Goal: Task Accomplishment & Management: Use online tool/utility

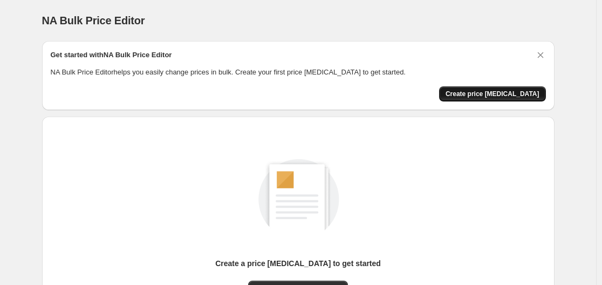
click at [540, 91] on span "Create price [MEDICAL_DATA]" at bounding box center [493, 94] width 94 height 9
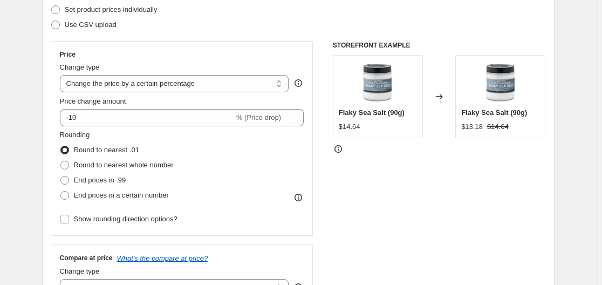
scroll to position [288, 0]
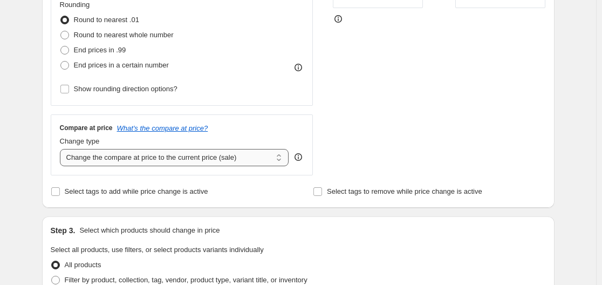
click at [166, 159] on select "Change the compare at price to the current price (sale) Change the compare at p…" at bounding box center [174, 157] width 229 height 17
click at [182, 157] on select "Change the compare at price to the current price (sale) Change the compare at p…" at bounding box center [174, 157] width 229 height 17
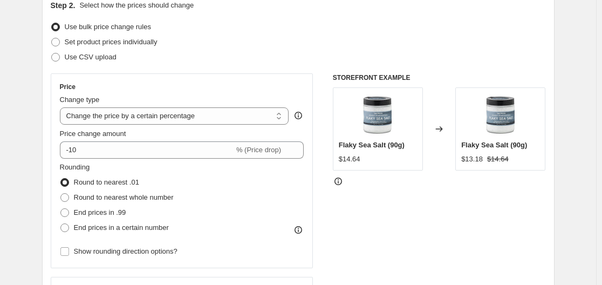
scroll to position [144, 0]
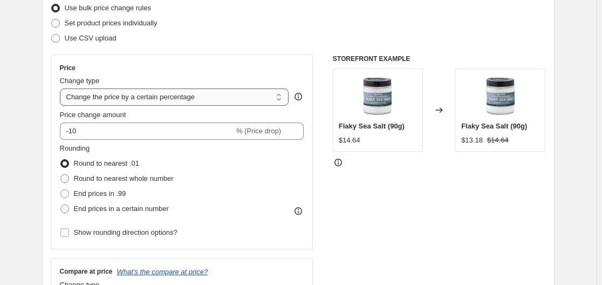
click at [240, 94] on select "Change the price to a certain amount Change the price by a certain amount Chang…" at bounding box center [174, 97] width 229 height 17
click at [62, 89] on select "Change the price to a certain amount Change the price by a certain amount Chang…" at bounding box center [174, 97] width 229 height 17
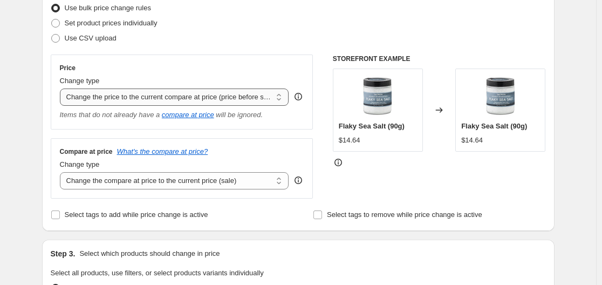
click at [222, 94] on select "Change the price to a certain amount Change the price by a certain amount Chang…" at bounding box center [174, 97] width 229 height 17
click at [136, 101] on select "Change the price to a certain amount Change the price by a certain amount Chang…" at bounding box center [174, 97] width 229 height 17
select select "percentage"
click at [62, 89] on select "Change the price to a certain amount Change the price by a certain amount Chang…" at bounding box center [174, 97] width 229 height 17
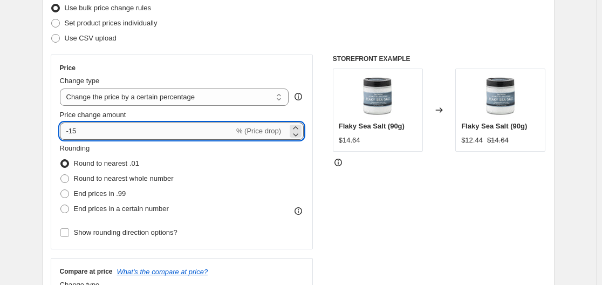
click at [123, 133] on input "-15" at bounding box center [147, 131] width 174 height 17
type input "-1"
click at [267, 130] on span "% (Price drop)" at bounding box center [258, 131] width 45 height 8
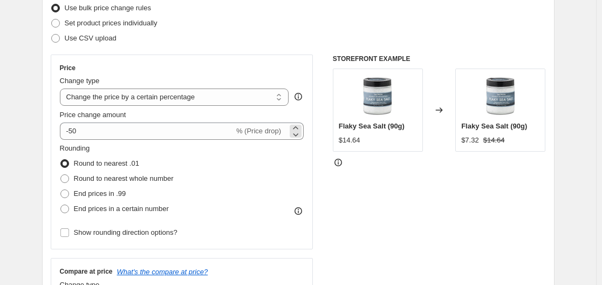
click at [288, 131] on div "-50 % (Price drop)" at bounding box center [182, 131] width 245 height 17
click at [290, 133] on div "-50 % (Price drop)" at bounding box center [182, 131] width 245 height 17
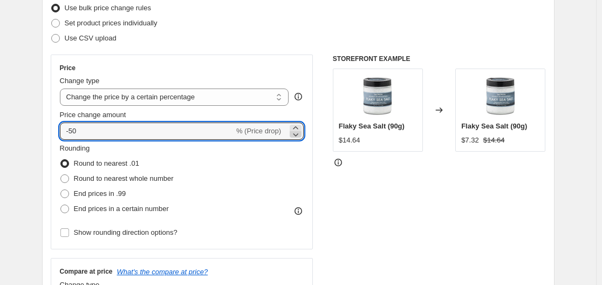
click at [295, 134] on icon at bounding box center [295, 134] width 11 height 11
click at [295, 126] on icon at bounding box center [295, 128] width 11 height 11
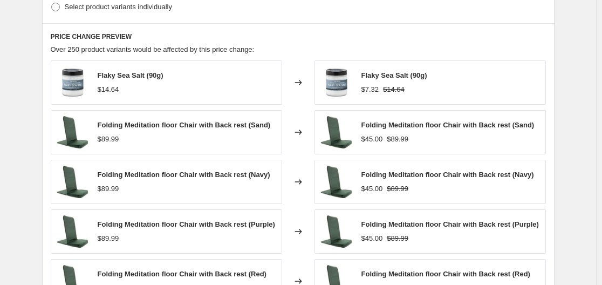
scroll to position [720, 0]
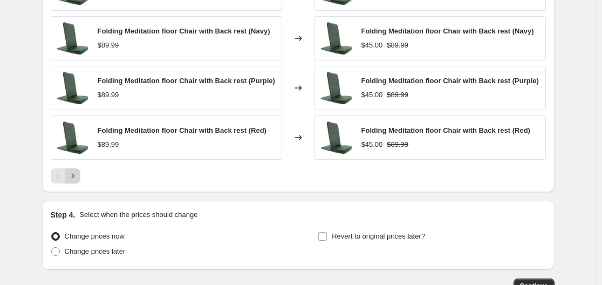
type input "-51"
click at [79, 176] on button "Next" at bounding box center [72, 175] width 15 height 15
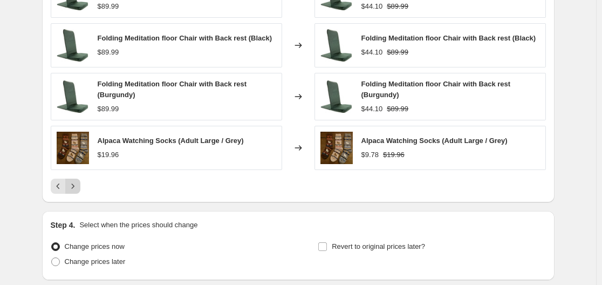
click at [76, 188] on icon "Next" at bounding box center [72, 186] width 11 height 11
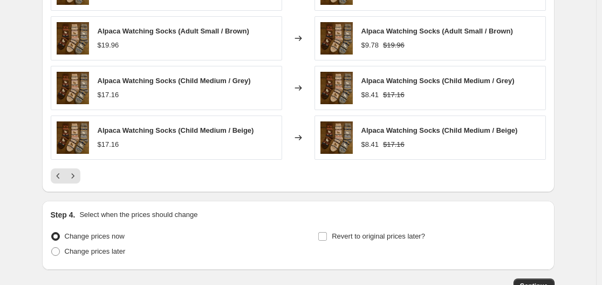
click at [74, 188] on div "PRICE CHANGE PREVIEW Over 250 product variants would be affected by this price …" at bounding box center [298, 36] width 513 height 313
click at [70, 181] on icon "Next" at bounding box center [72, 176] width 11 height 11
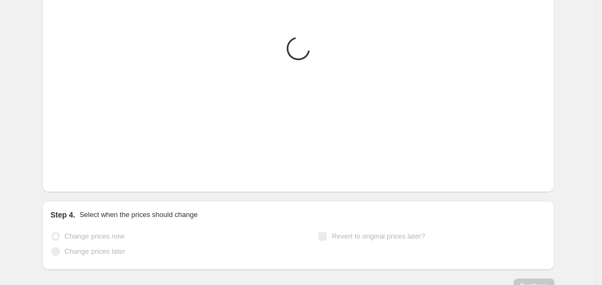
click at [70, 181] on icon "Next" at bounding box center [72, 176] width 11 height 11
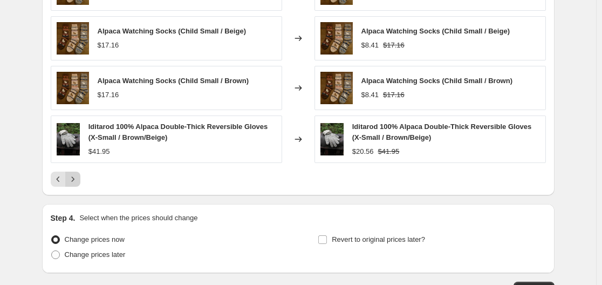
click at [78, 177] on icon "Next" at bounding box center [72, 179] width 11 height 11
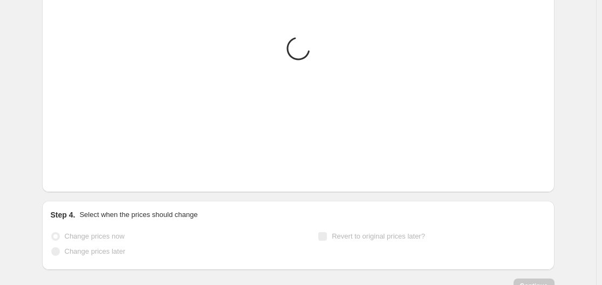
click at [78, 177] on icon "Next" at bounding box center [72, 176] width 11 height 11
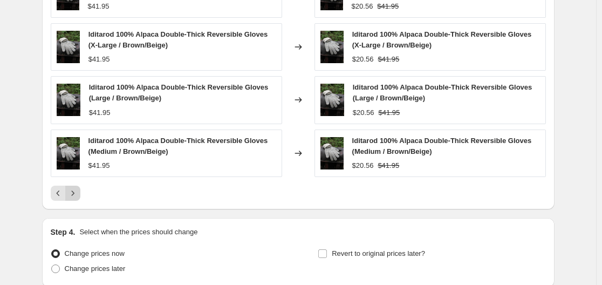
drag, startPoint x: 78, startPoint y: 177, endPoint x: 70, endPoint y: 196, distance: 21.6
click at [77, 179] on div "Iditarod 100% Alpaca Double-Thick Reversible Gloves (X-Small / MedGrey/SilverGr…" at bounding box center [299, 59] width 496 height 284
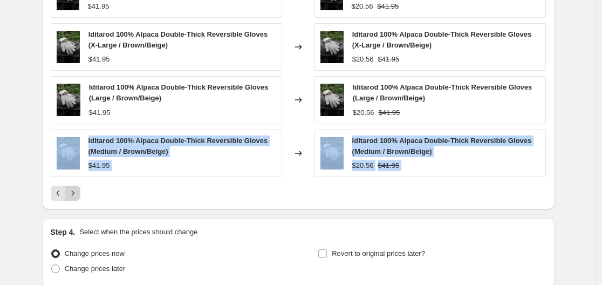
click at [70, 195] on icon "Next" at bounding box center [72, 193] width 11 height 11
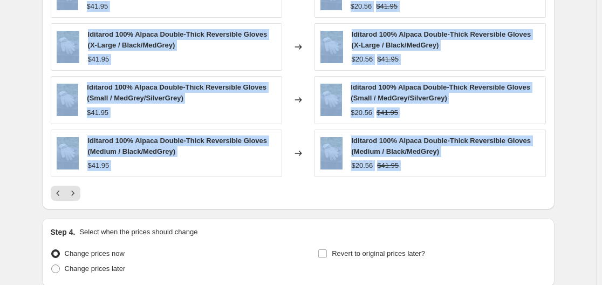
click at [78, 185] on div "Iditarod 100% Alpaca Double-Thick Reversible Gloves (Small / Brown/Beige) $41.9…" at bounding box center [299, 59] width 496 height 284
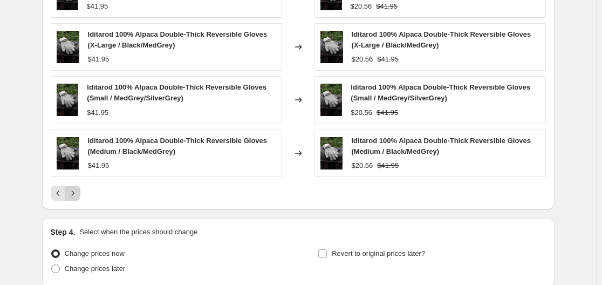
click at [78, 193] on icon "Next" at bounding box center [72, 193] width 11 height 11
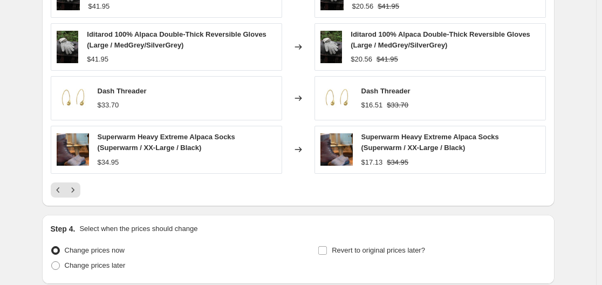
click at [78, 193] on icon "Next" at bounding box center [72, 190] width 11 height 11
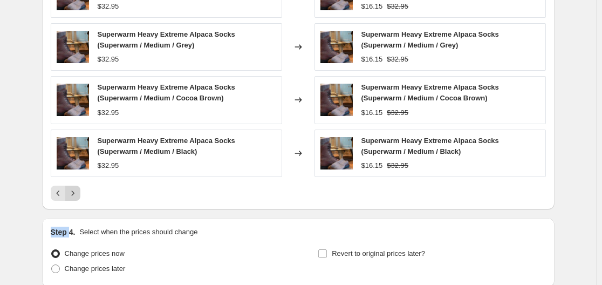
click at [78, 192] on icon "Next" at bounding box center [72, 193] width 11 height 11
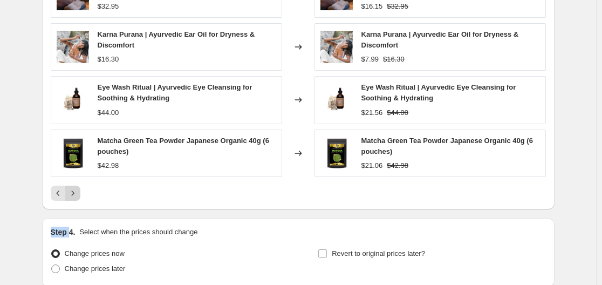
click at [78, 192] on icon "Next" at bounding box center [72, 193] width 11 height 11
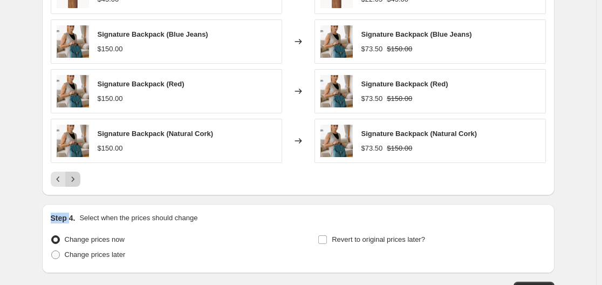
click at [73, 182] on icon "Next" at bounding box center [72, 179] width 11 height 11
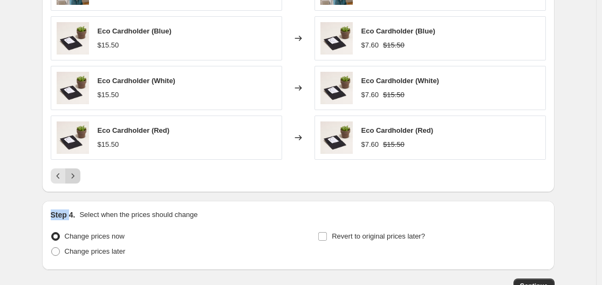
click at [75, 179] on icon "Next" at bounding box center [72, 176] width 11 height 11
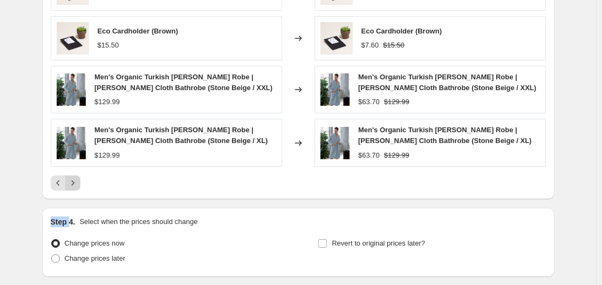
click at [75, 179] on icon "Next" at bounding box center [72, 183] width 11 height 11
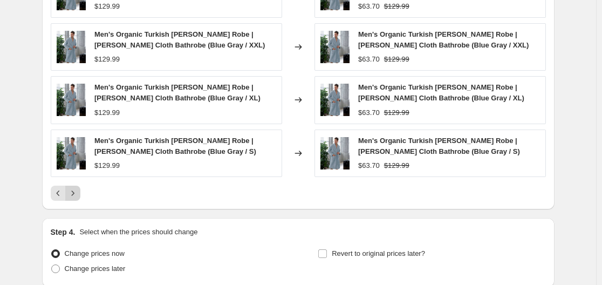
click at [75, 179] on div "Men's Organic Turkish Cotton Terry Kimono Robe | Terry Cloth Bathrobe (Stone Be…" at bounding box center [299, 59] width 496 height 284
click at [76, 199] on button "Next" at bounding box center [72, 193] width 15 height 15
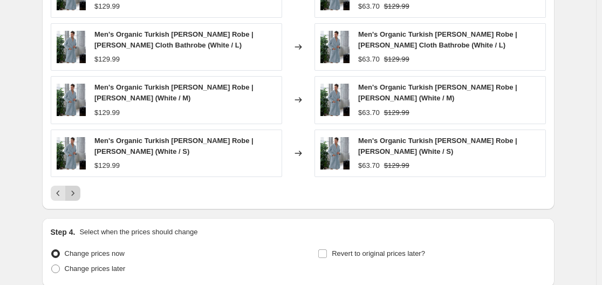
click at [76, 199] on button "Next" at bounding box center [72, 193] width 15 height 15
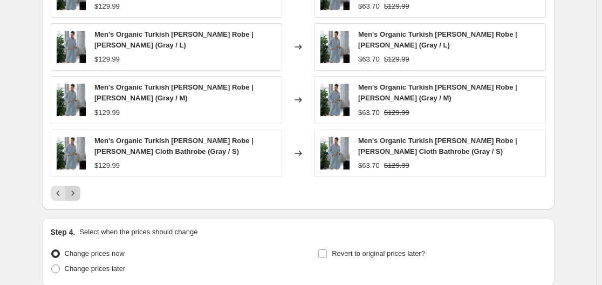
click at [76, 199] on button "Next" at bounding box center [72, 193] width 15 height 15
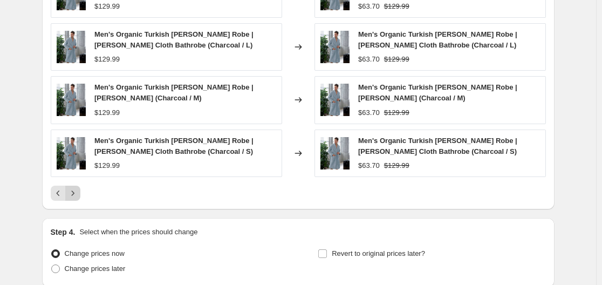
click at [76, 199] on button "Next" at bounding box center [72, 193] width 15 height 15
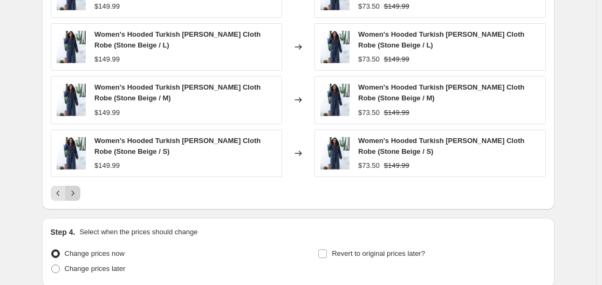
click at [75, 198] on icon "Next" at bounding box center [72, 193] width 11 height 11
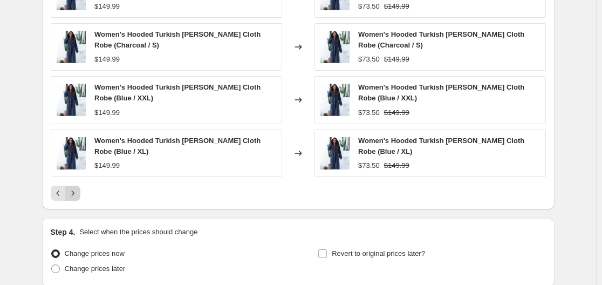
click at [75, 198] on icon "Next" at bounding box center [72, 193] width 11 height 11
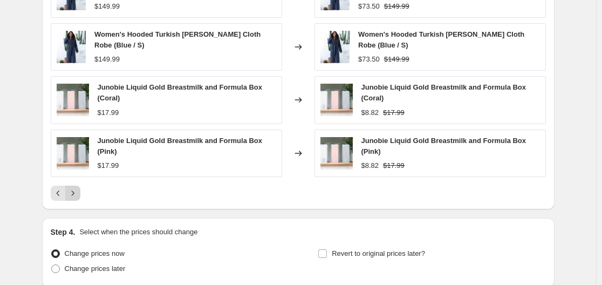
click at [75, 198] on icon "Next" at bounding box center [72, 193] width 11 height 11
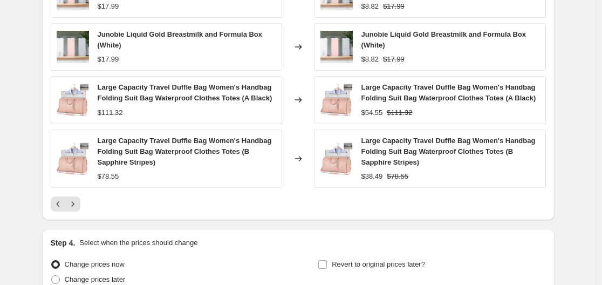
click at [74, 198] on button "Next" at bounding box center [72, 203] width 15 height 15
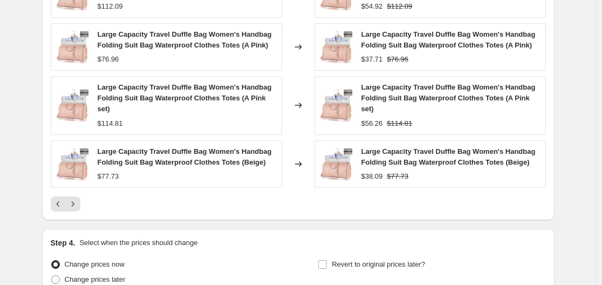
click at [74, 198] on button "Next" at bounding box center [72, 203] width 15 height 15
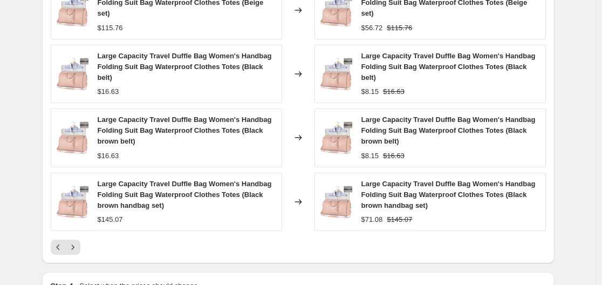
click at [74, 198] on img at bounding box center [73, 202] width 32 height 32
click at [80, 240] on button "Next" at bounding box center [72, 247] width 15 height 15
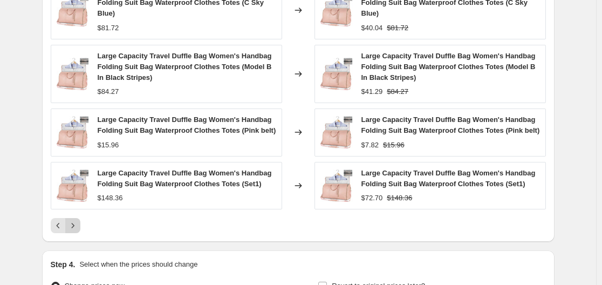
click at [69, 218] on button "Next" at bounding box center [72, 225] width 15 height 15
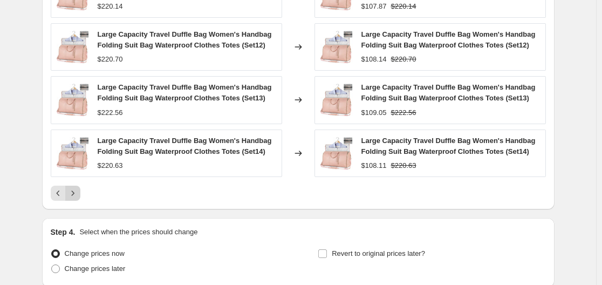
click at [79, 201] on button "Next" at bounding box center [72, 193] width 15 height 15
click at [78, 200] on button "Next" at bounding box center [72, 193] width 15 height 15
click at [77, 196] on icon "Next" at bounding box center [72, 193] width 11 height 11
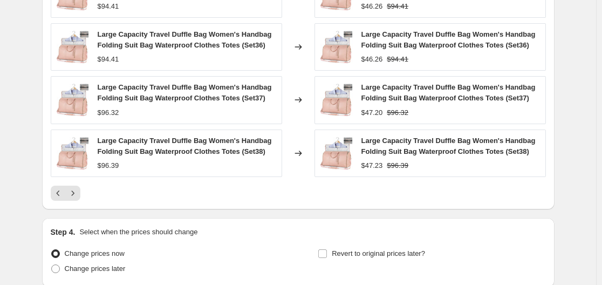
click at [76, 193] on icon "Next" at bounding box center [72, 193] width 11 height 11
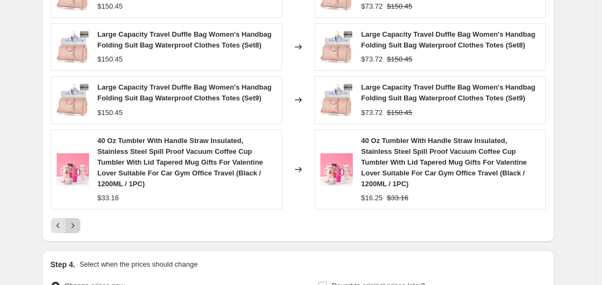
click at [78, 220] on icon "Next" at bounding box center [72, 225] width 11 height 11
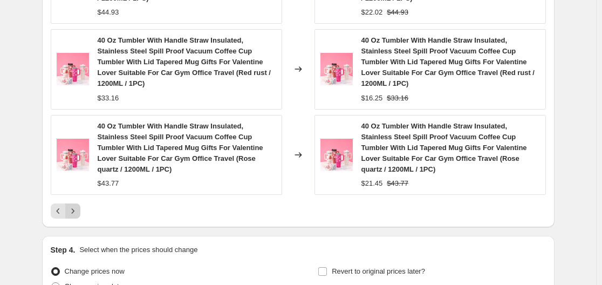
click at [80, 204] on button "Next" at bounding box center [72, 211] width 15 height 15
click at [77, 206] on icon "Next" at bounding box center [72, 211] width 11 height 11
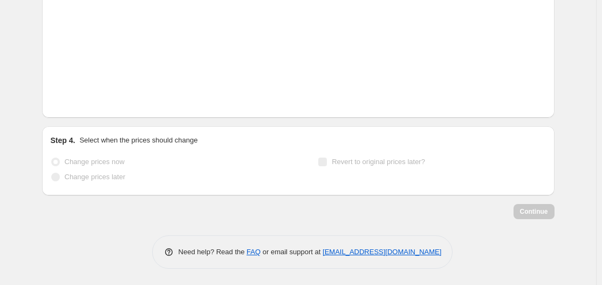
scroll to position [864, 0]
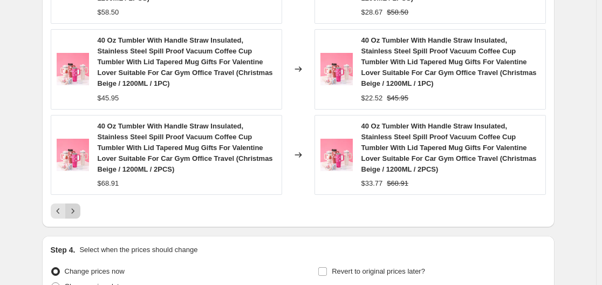
click at [78, 206] on icon "Next" at bounding box center [72, 211] width 11 height 11
click at [78, 216] on icon "Next" at bounding box center [72, 211] width 11 height 11
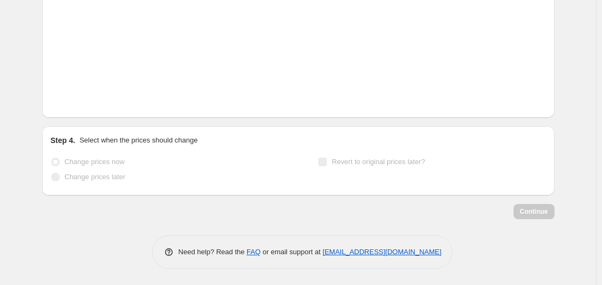
scroll to position [795, 0]
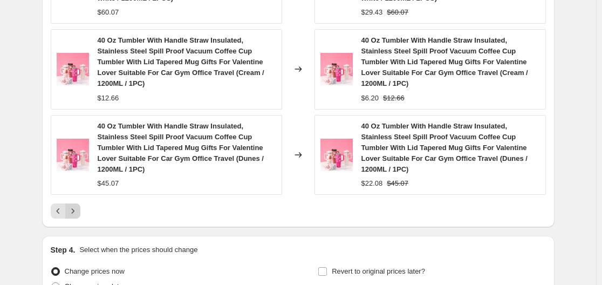
click at [78, 206] on icon "Next" at bounding box center [72, 211] width 11 height 11
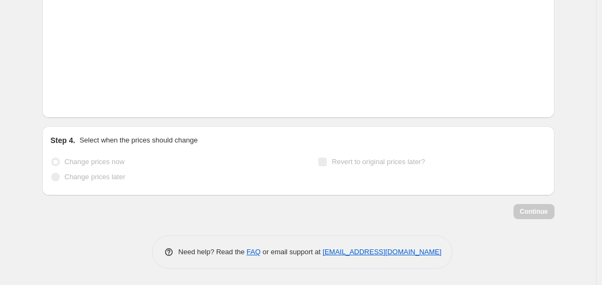
scroll to position [864, 0]
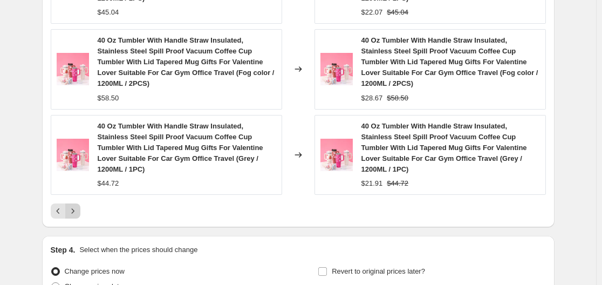
click at [76, 204] on button "Next" at bounding box center [72, 211] width 15 height 15
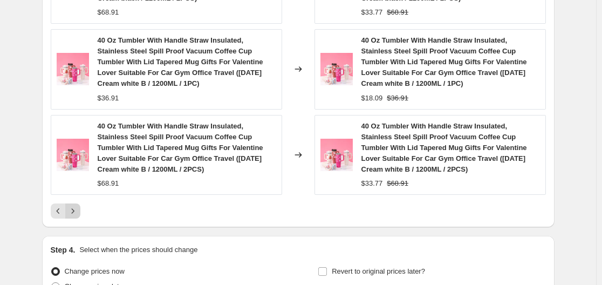
click at [72, 206] on icon "Next" at bounding box center [72, 211] width 11 height 11
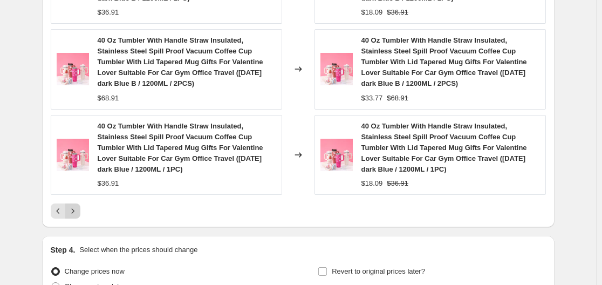
click at [76, 208] on icon "Next" at bounding box center [72, 211] width 11 height 11
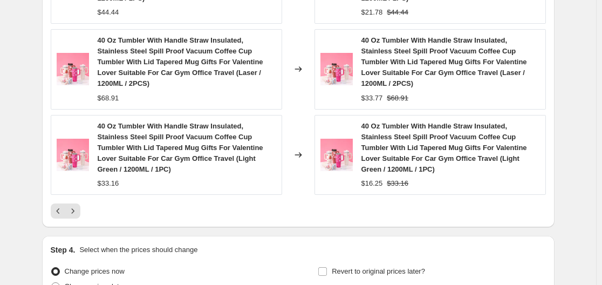
click at [76, 204] on button "Next" at bounding box center [72, 211] width 15 height 15
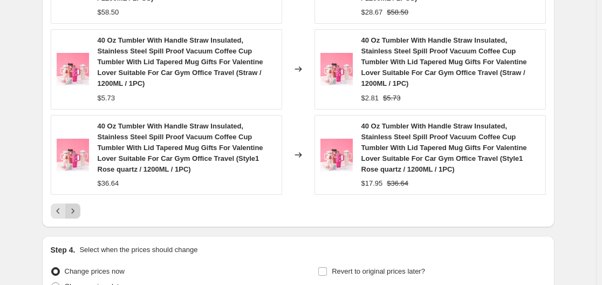
click at [78, 206] on icon "Next" at bounding box center [72, 211] width 11 height 11
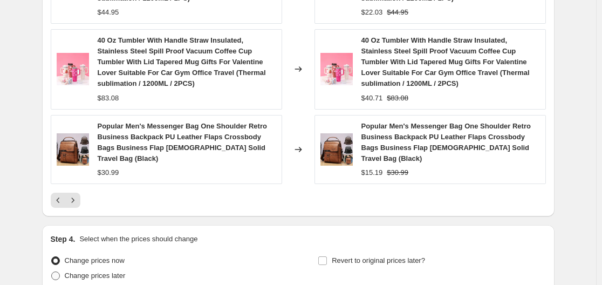
click at [75, 195] on icon "Next" at bounding box center [72, 200] width 11 height 11
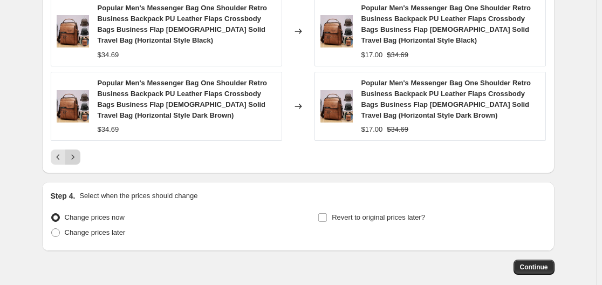
click at [78, 152] on icon "Next" at bounding box center [72, 157] width 11 height 11
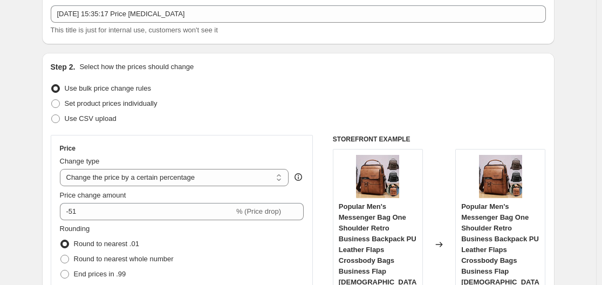
scroll to position [0, 0]
